Goal: Task Accomplishment & Management: Understand process/instructions

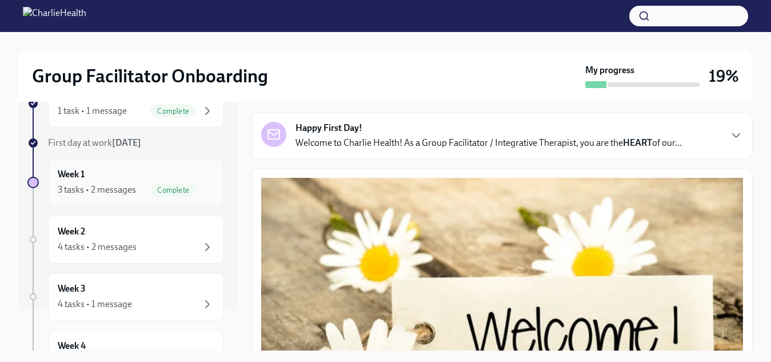
scroll to position [57, 0]
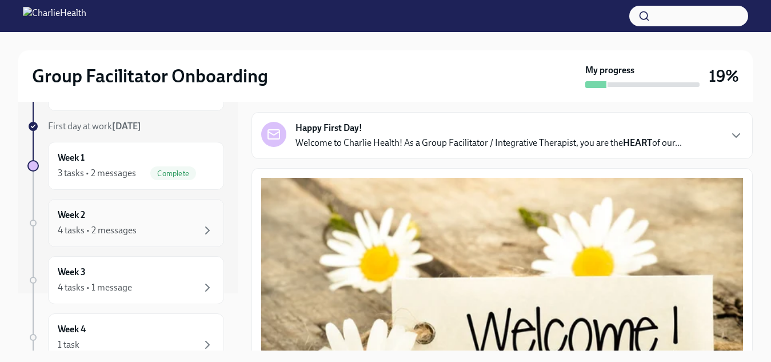
click at [185, 225] on div "4 tasks • 2 messages" at bounding box center [136, 231] width 157 height 14
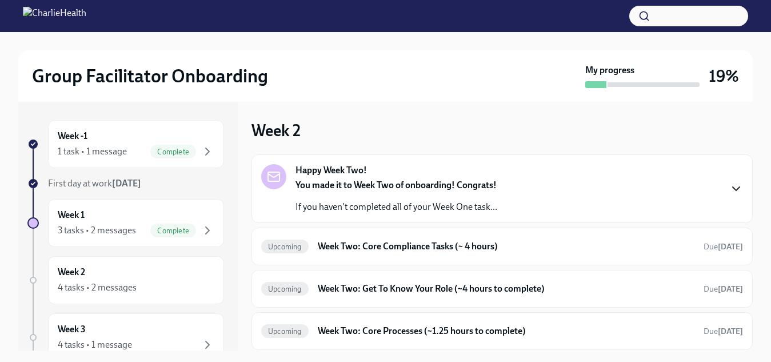
click at [730, 188] on icon "button" at bounding box center [737, 189] width 14 height 14
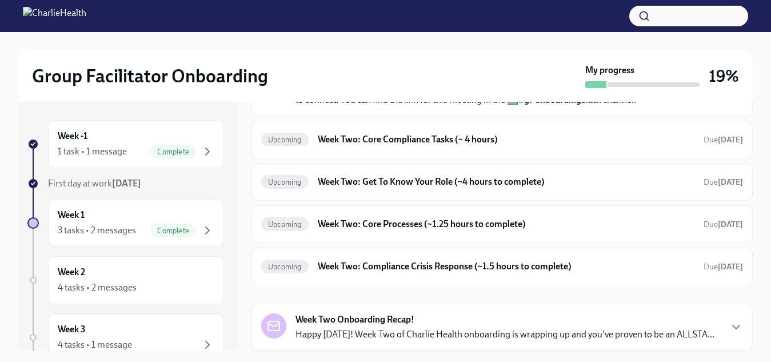
scroll to position [457, 0]
click at [580, 158] on div "Upcoming Week Two: Core Compliance Tasks (~ 4 hours) Due in 11 days" at bounding box center [502, 140] width 501 height 38
click at [420, 146] on h6 "Week Two: Core Compliance Tasks (~ 4 hours)" at bounding box center [506, 139] width 377 height 13
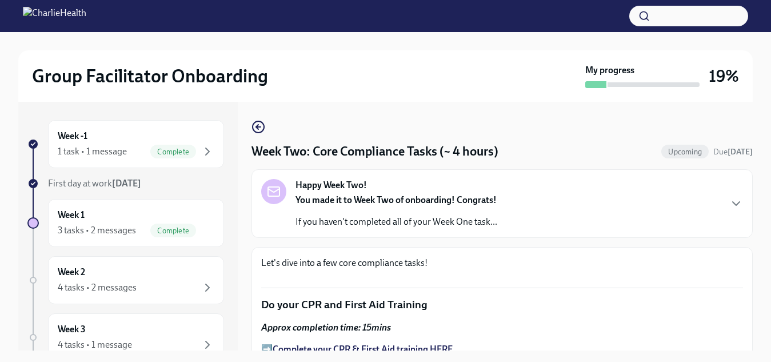
scroll to position [21, 0]
